Goal: Register for event/course

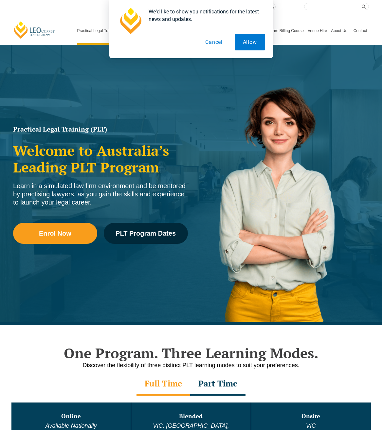
click at [208, 42] on button "Cancel" at bounding box center [214, 42] width 34 height 16
